Goal: Register for event/course

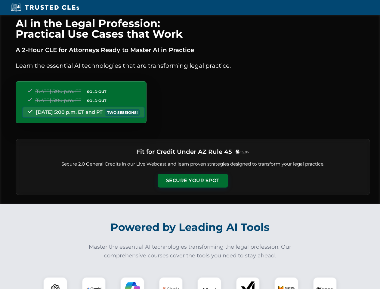
click at [193, 181] on button "Secure Your Spot" at bounding box center [193, 181] width 70 height 14
click at [55, 283] on img at bounding box center [55, 288] width 17 height 17
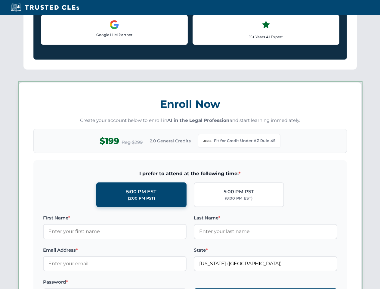
click at [132, 283] on label "Password *" at bounding box center [115, 281] width 144 height 7
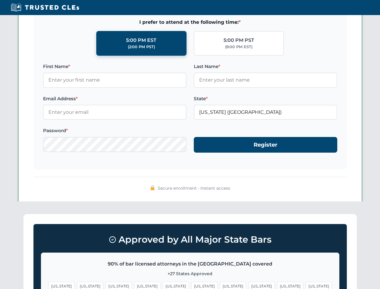
click at [277, 283] on span "[US_STATE]" at bounding box center [290, 286] width 26 height 9
